Goal: Find specific page/section: Find specific page/section

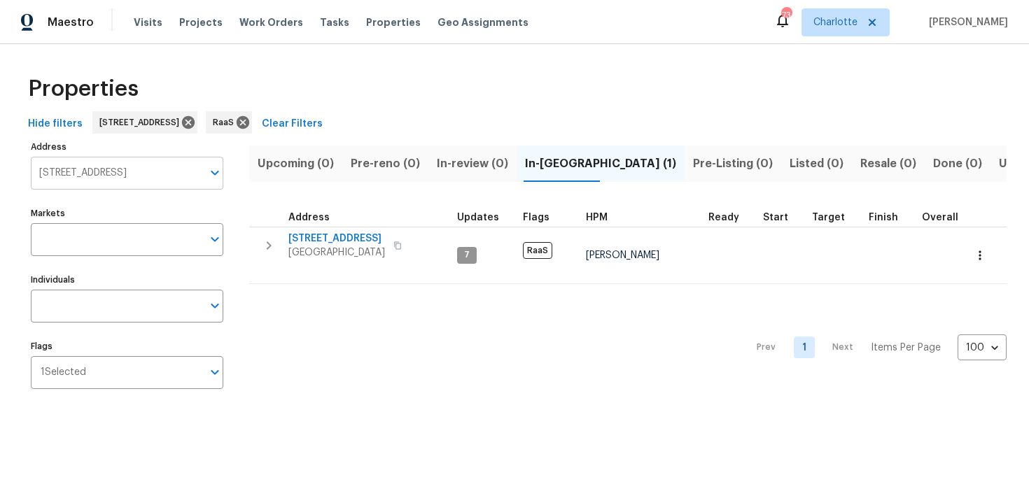
click at [106, 172] on input "[STREET_ADDRESS]" at bounding box center [116, 173] width 171 height 33
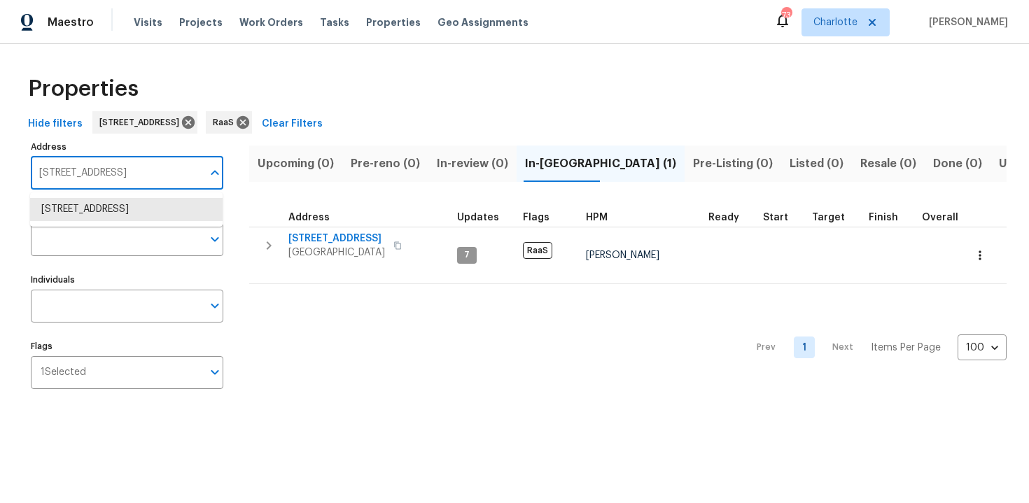
paste input "[STREET_ADDRESS]"
type input "[STREET_ADDRESS]"
click at [111, 204] on li "[STREET_ADDRESS]" at bounding box center [126, 209] width 192 height 23
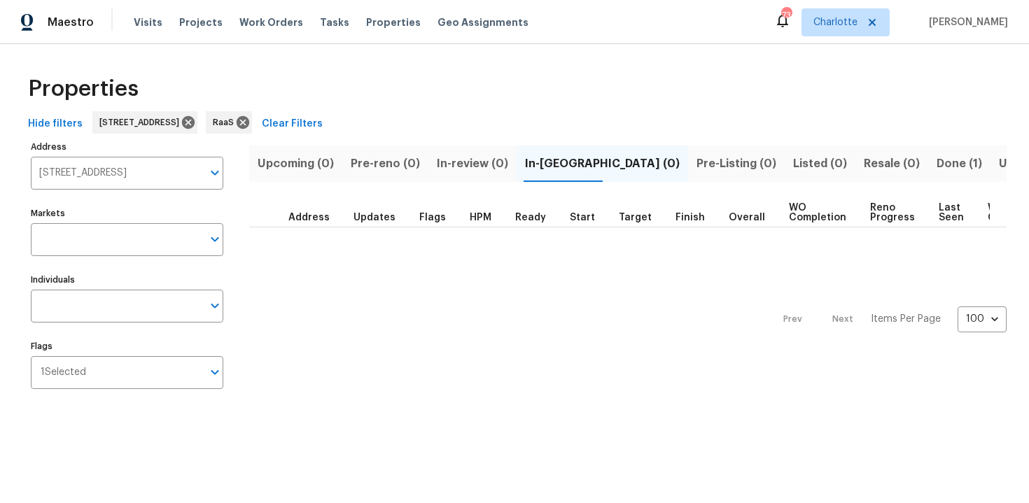
click at [936, 162] on span "Done (1)" at bounding box center [958, 164] width 45 height 20
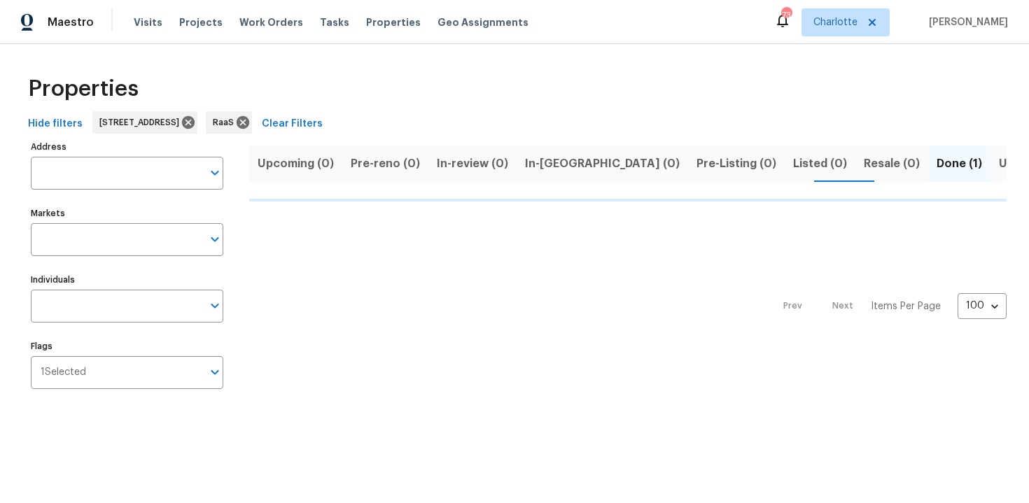
type input "[STREET_ADDRESS]"
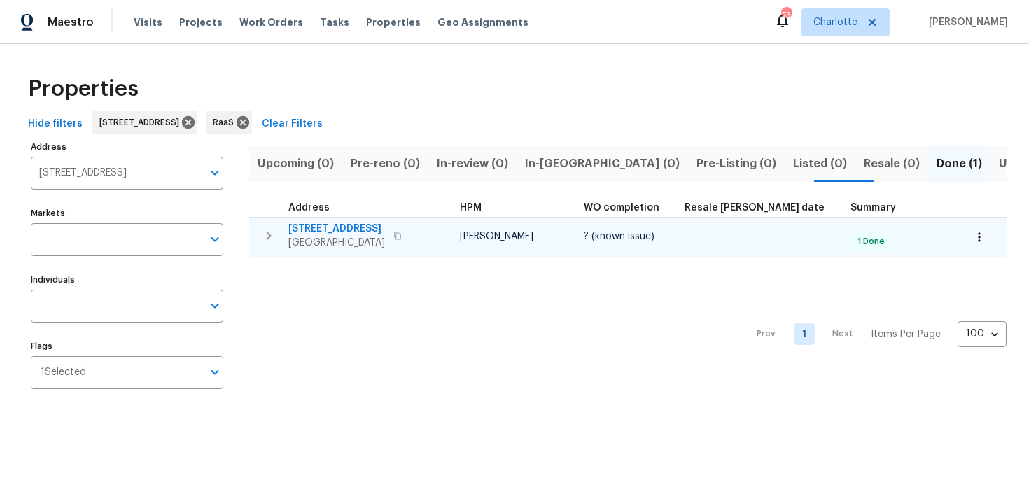
click at [429, 232] on div "[STREET_ADDRESS]" at bounding box center [366, 236] width 157 height 28
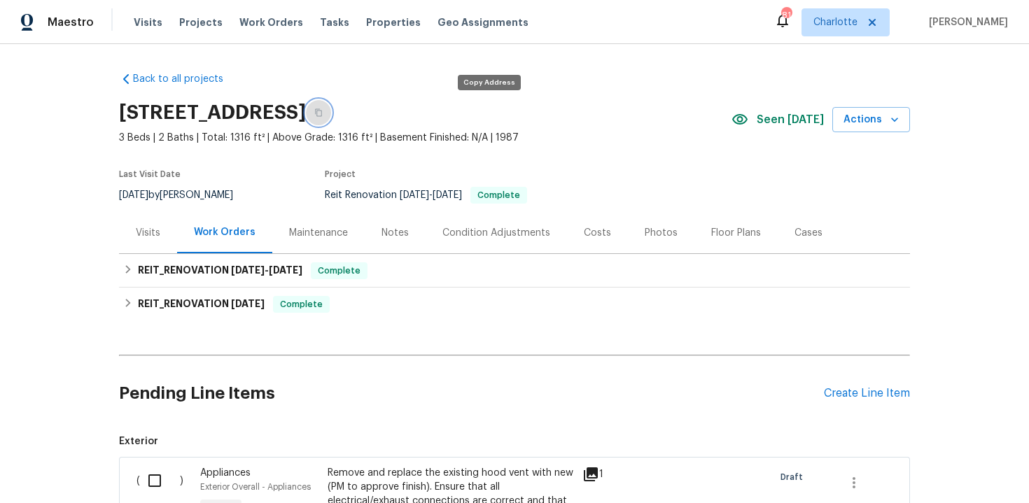
click at [323, 109] on icon "button" at bounding box center [318, 112] width 8 height 8
